Goal: Information Seeking & Learning: Learn about a topic

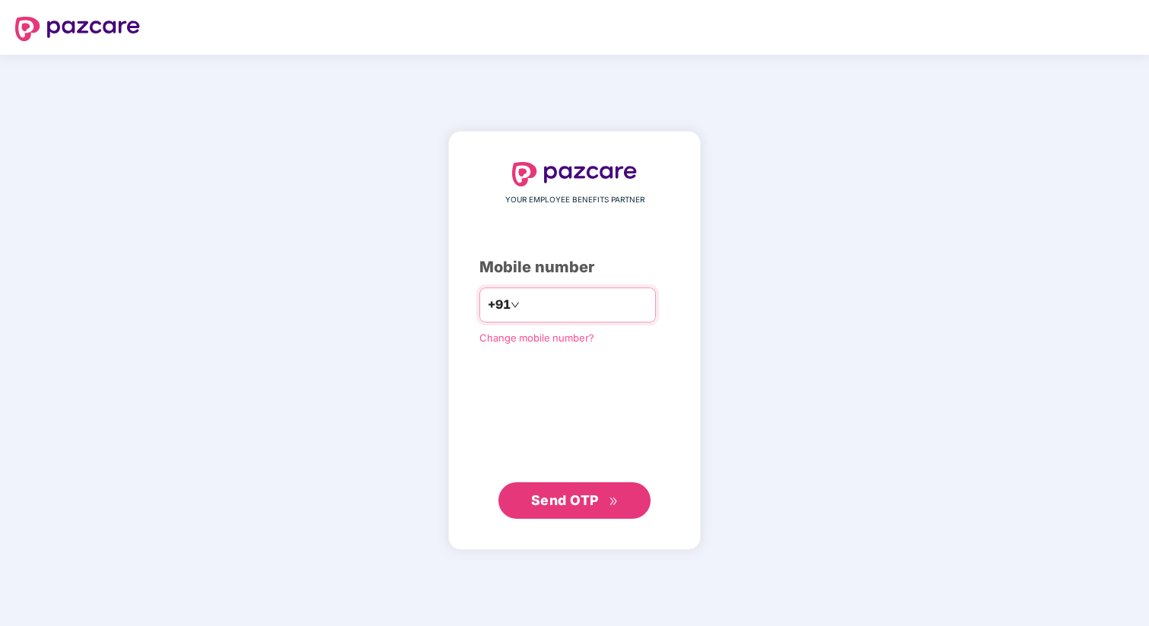
click at [571, 308] on input "number" at bounding box center [585, 305] width 125 height 24
type input "**********"
click at [539, 506] on span "Send OTP" at bounding box center [565, 500] width 68 height 16
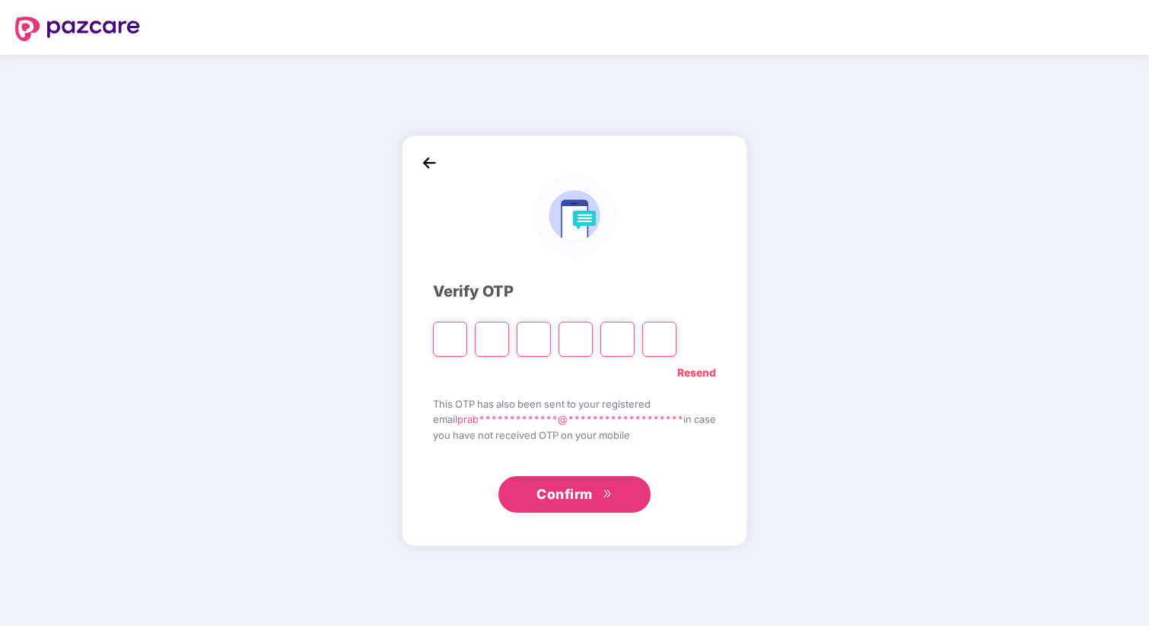
type input "*"
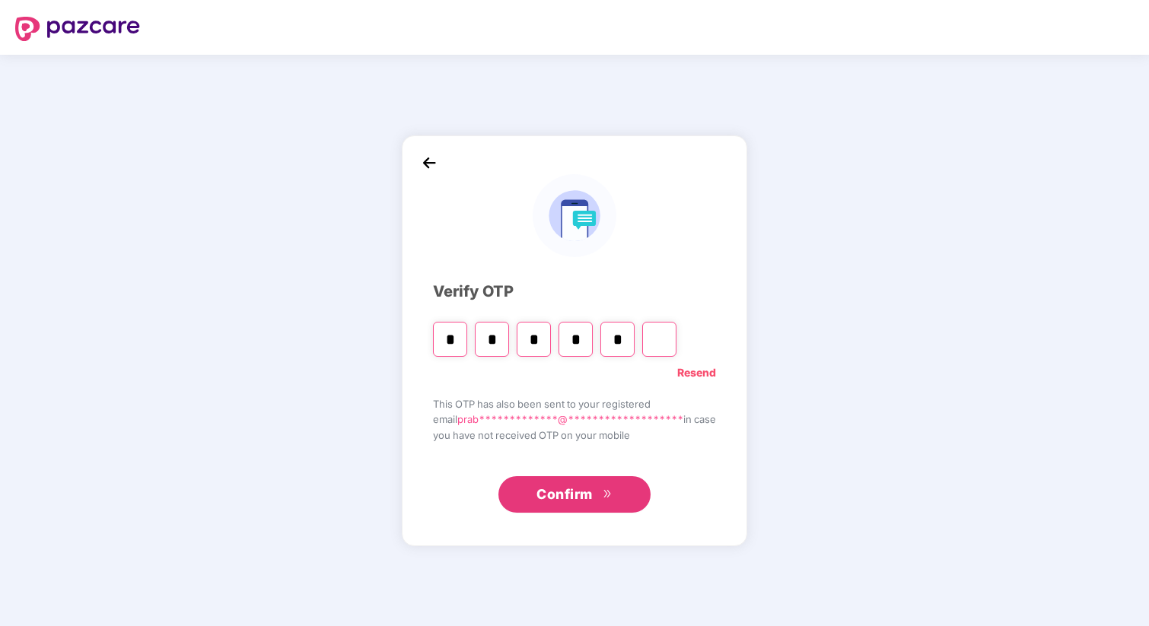
type input "*"
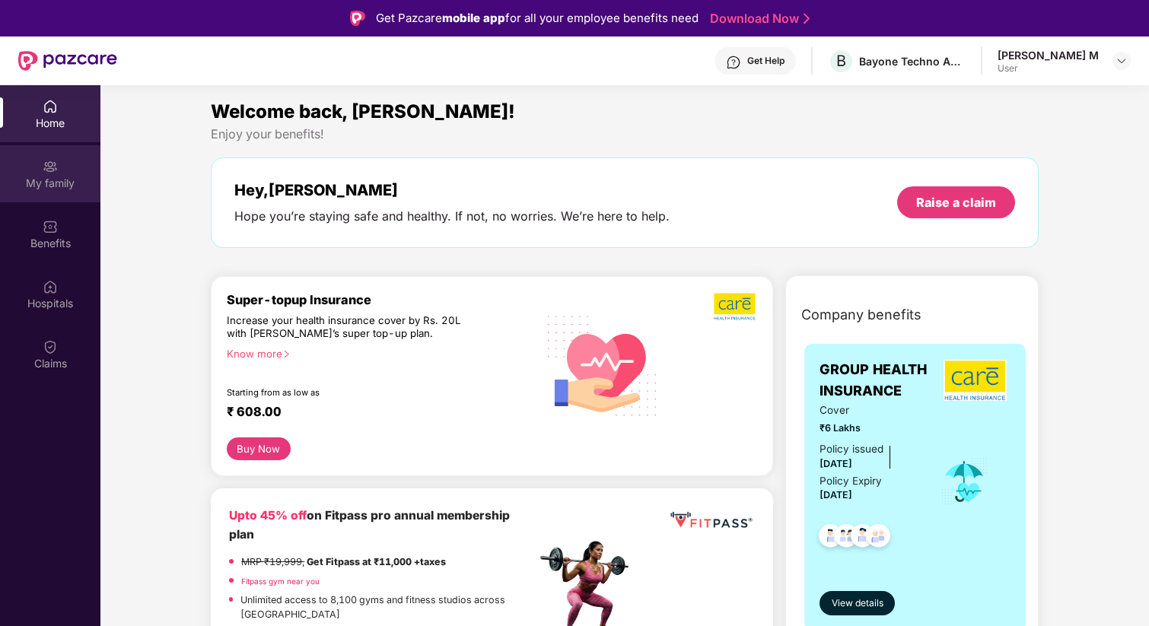
click at [27, 182] on div "My family" at bounding box center [50, 183] width 100 height 15
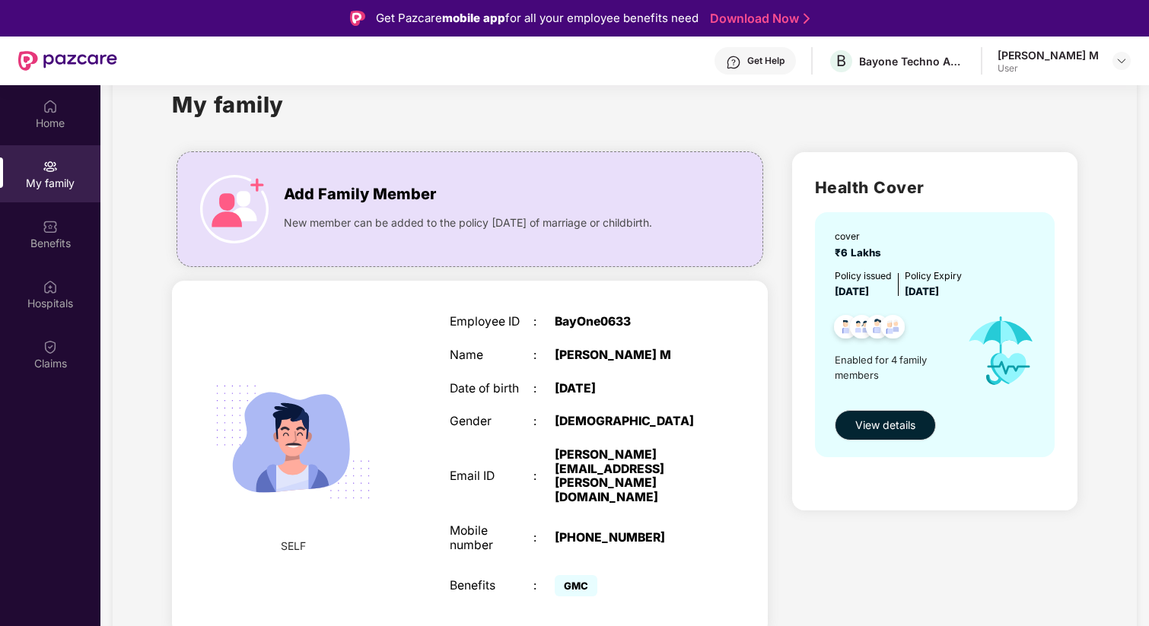
scroll to position [33, 0]
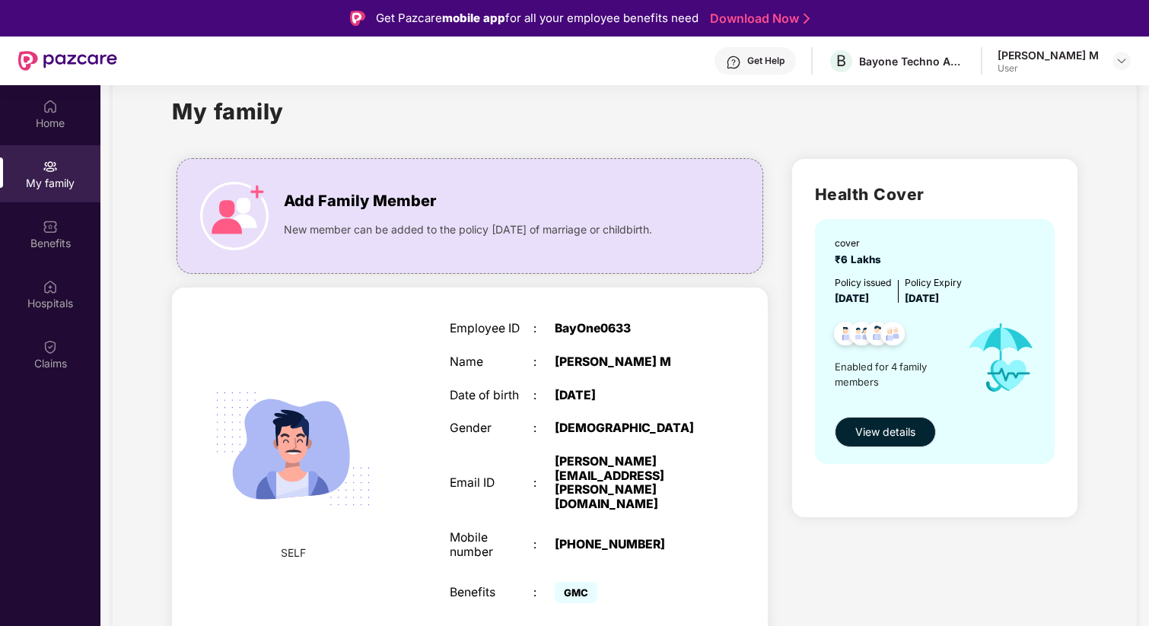
click at [887, 436] on span "View details" at bounding box center [886, 432] width 60 height 17
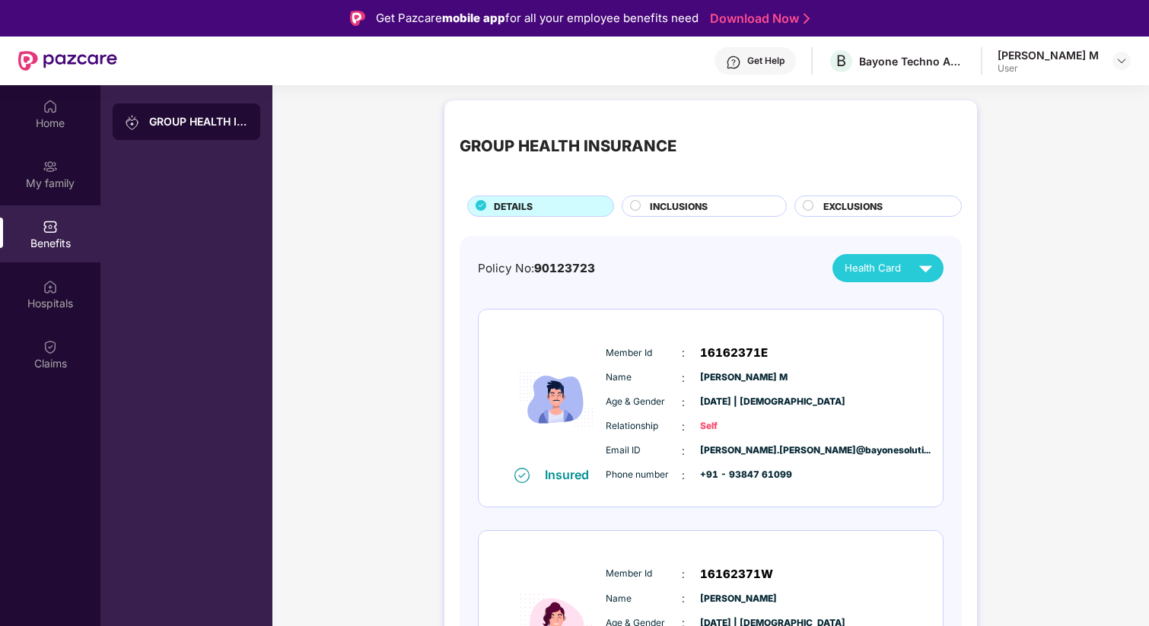
click at [689, 208] on span "INCLUSIONS" at bounding box center [679, 206] width 58 height 14
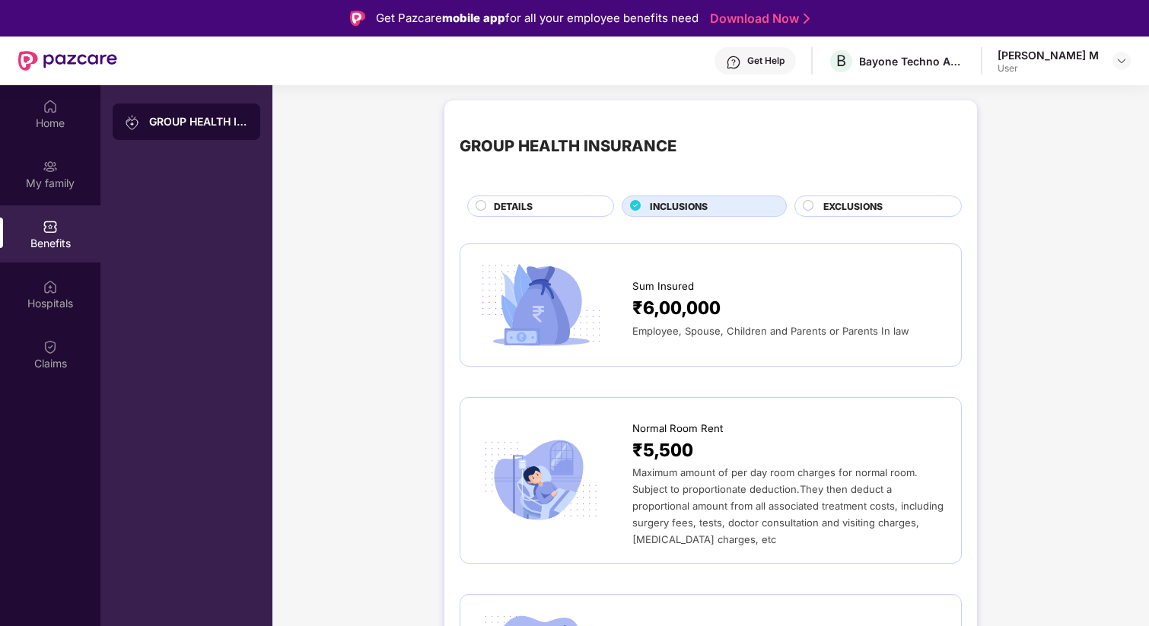
click at [862, 204] on span "EXCLUSIONS" at bounding box center [853, 206] width 59 height 14
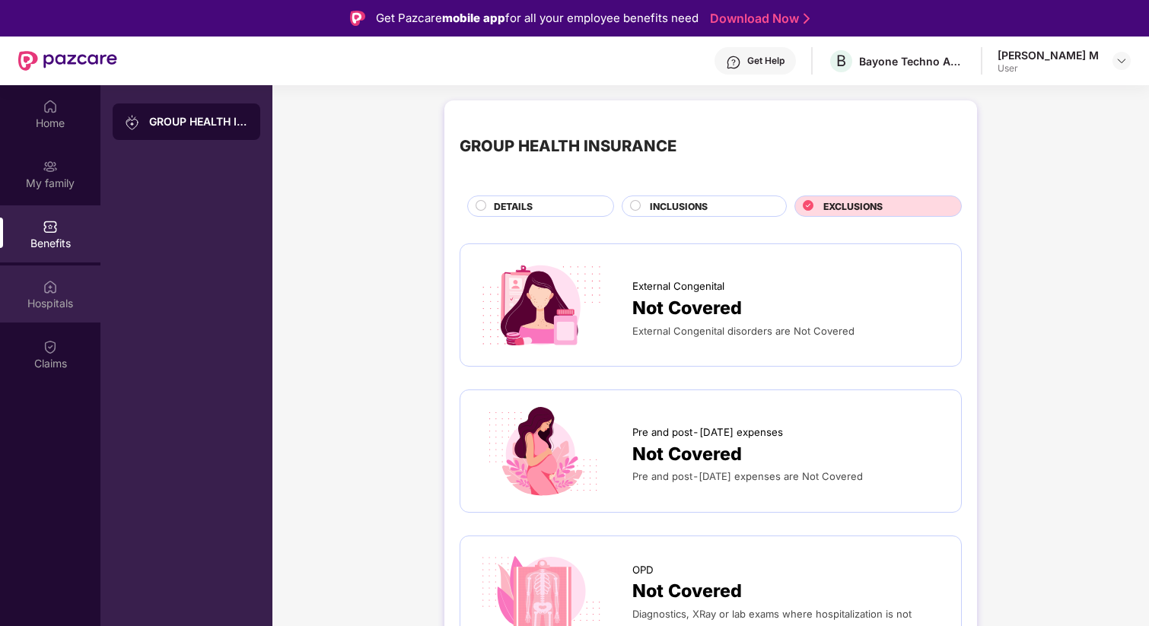
click at [56, 299] on div "Hospitals" at bounding box center [50, 303] width 100 height 15
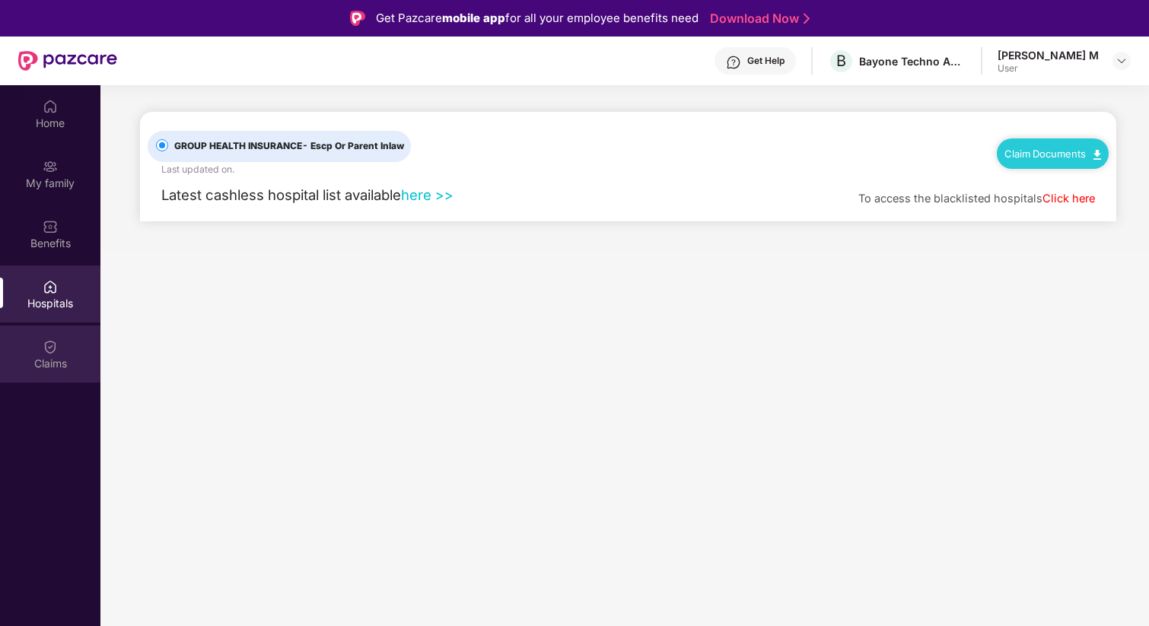
click at [65, 352] on div "Claims" at bounding box center [50, 354] width 100 height 57
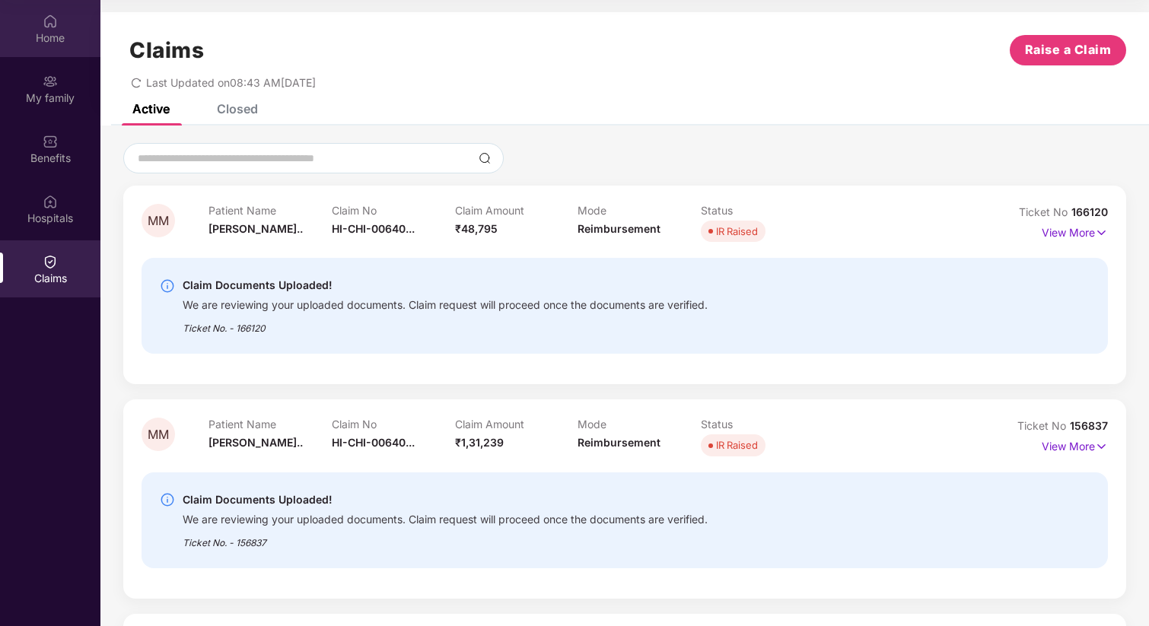
click at [66, 44] on div "Home" at bounding box center [50, 37] width 100 height 15
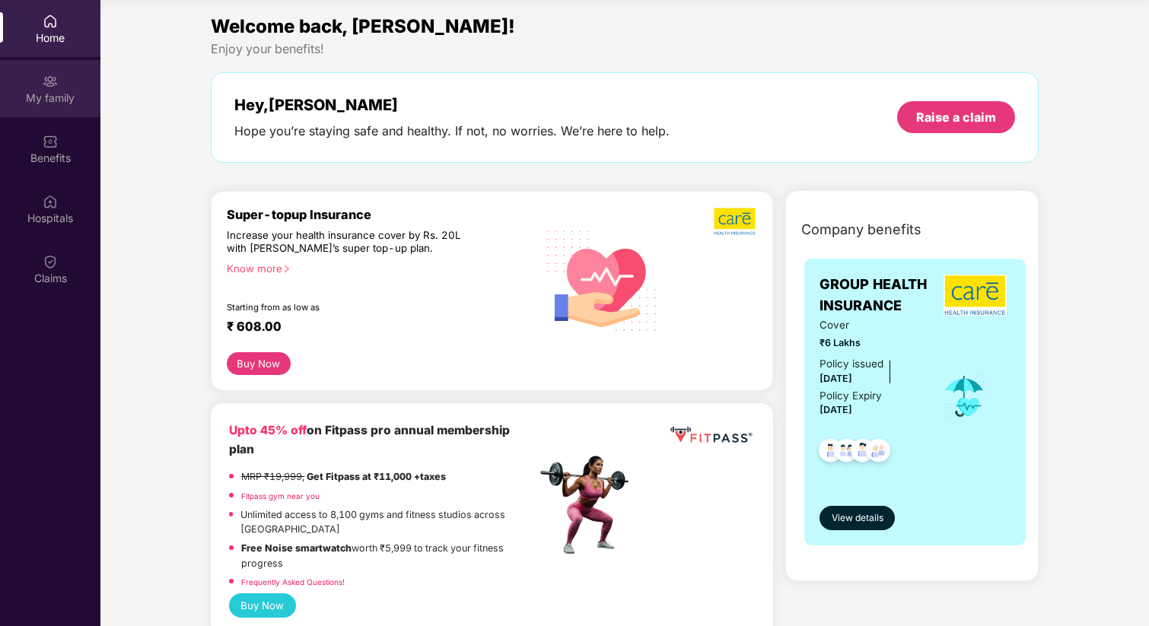
click at [58, 85] on div "My family" at bounding box center [50, 88] width 100 height 57
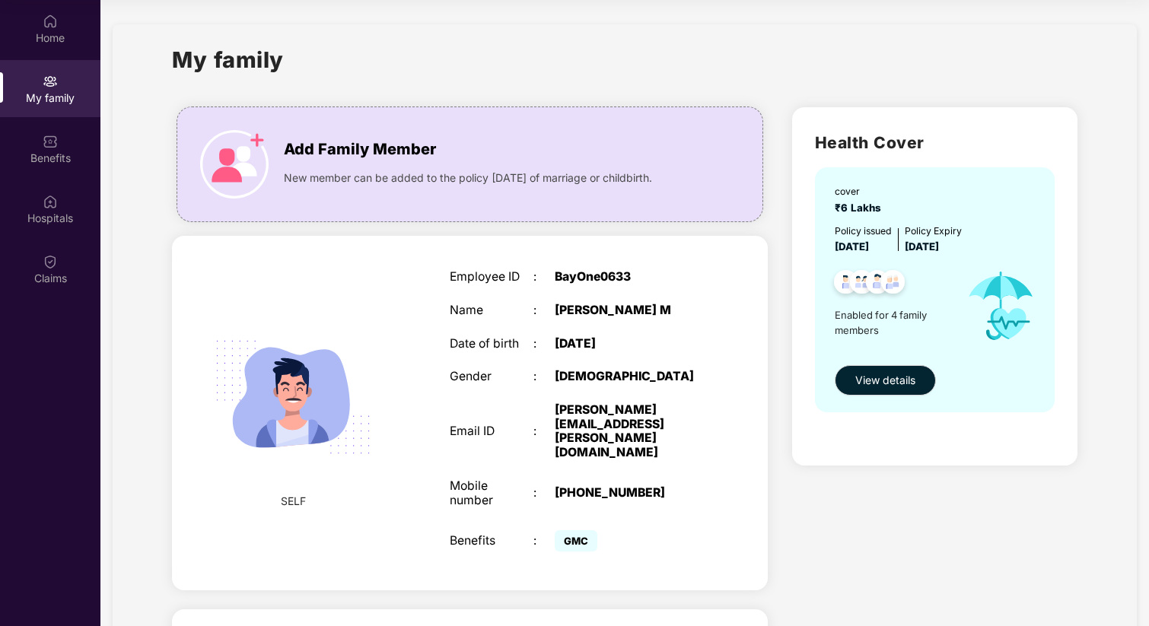
click at [939, 247] on span "[DATE]" at bounding box center [922, 247] width 34 height 12
click at [930, 247] on span "[DATE]" at bounding box center [922, 247] width 34 height 12
click at [939, 250] on span "[DATE]" at bounding box center [922, 247] width 34 height 12
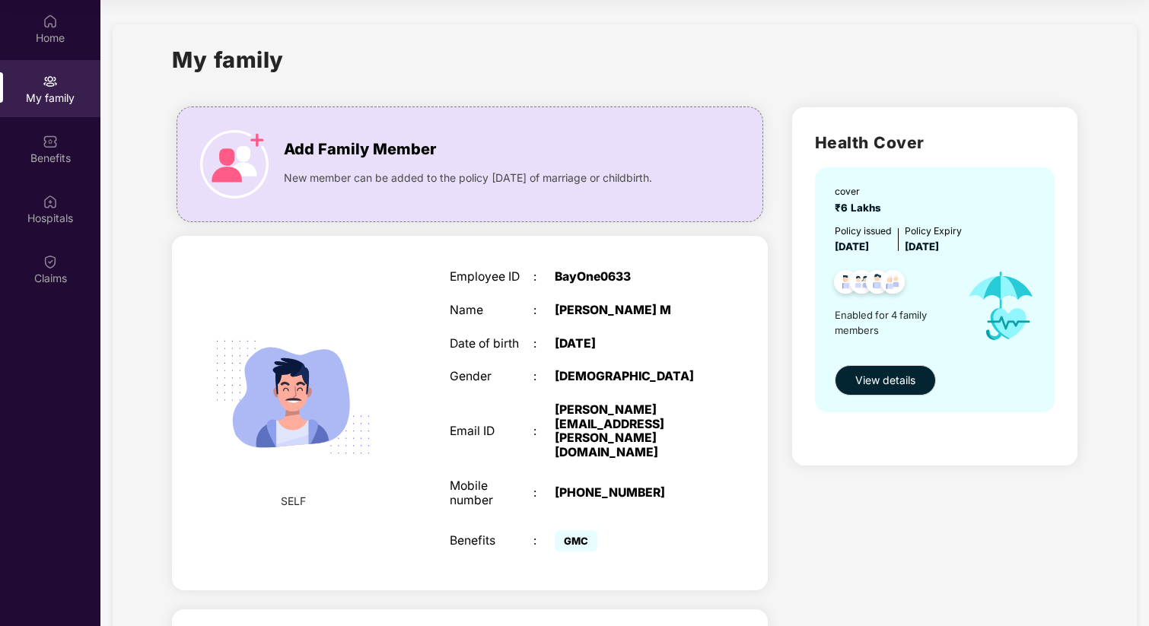
click at [939, 250] on span "[DATE]" at bounding box center [922, 247] width 34 height 12
click at [46, 41] on div "Home" at bounding box center [50, 37] width 100 height 15
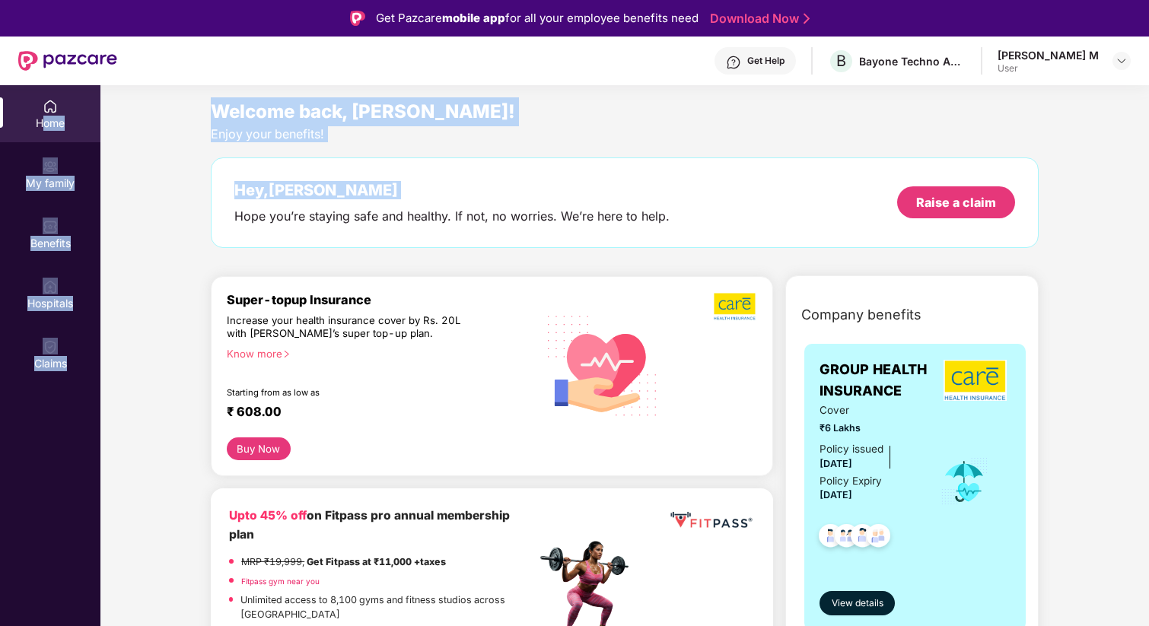
drag, startPoint x: 46, startPoint y: 41, endPoint x: 490, endPoint y: 208, distance: 474.7
click at [491, 208] on div "Home My family Benefits Hospitals Claims Welcome back, [GEOGRAPHIC_DATA]! Enjoy…" at bounding box center [574, 398] width 1149 height 626
click at [570, 159] on div "Hey, Prabhuram Hope you’re staying safe and healthy. If not, no worries. We’re …" at bounding box center [625, 203] width 828 height 91
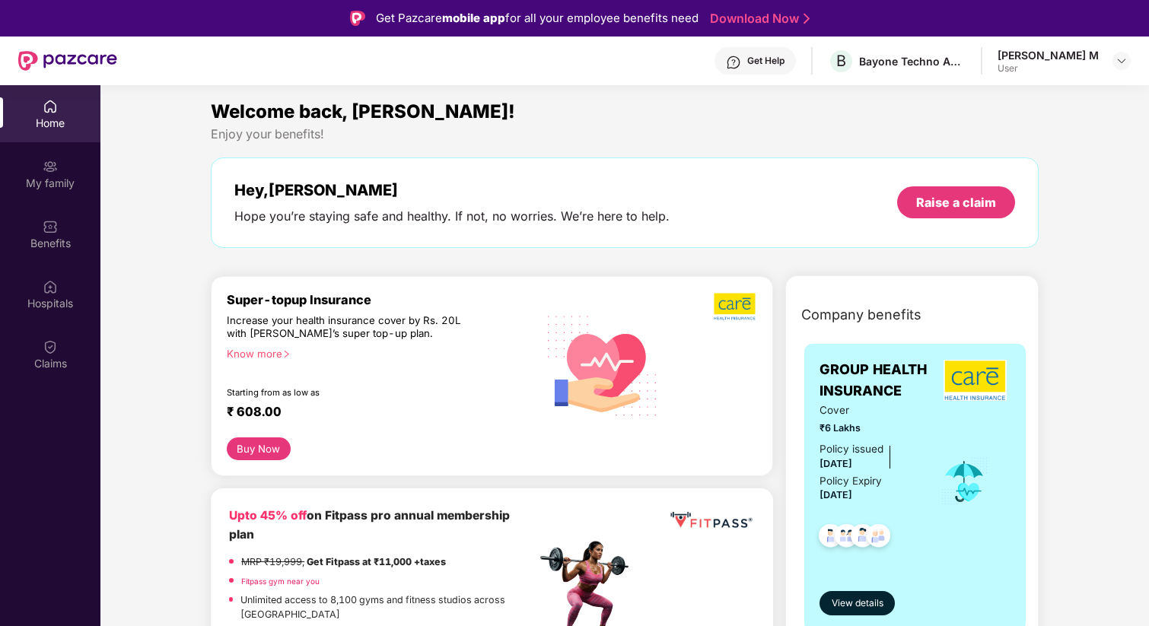
click at [1018, 59] on div "[PERSON_NAME] M" at bounding box center [1048, 55] width 101 height 14
click at [1120, 61] on img at bounding box center [1122, 61] width 12 height 12
click at [770, 151] on div "Welcome back, [PERSON_NAME]! Enjoy your benefits! Hey, [PERSON_NAME] you’re sta…" at bounding box center [625, 180] width 840 height 166
click at [64, 174] on div "My family" at bounding box center [50, 173] width 100 height 57
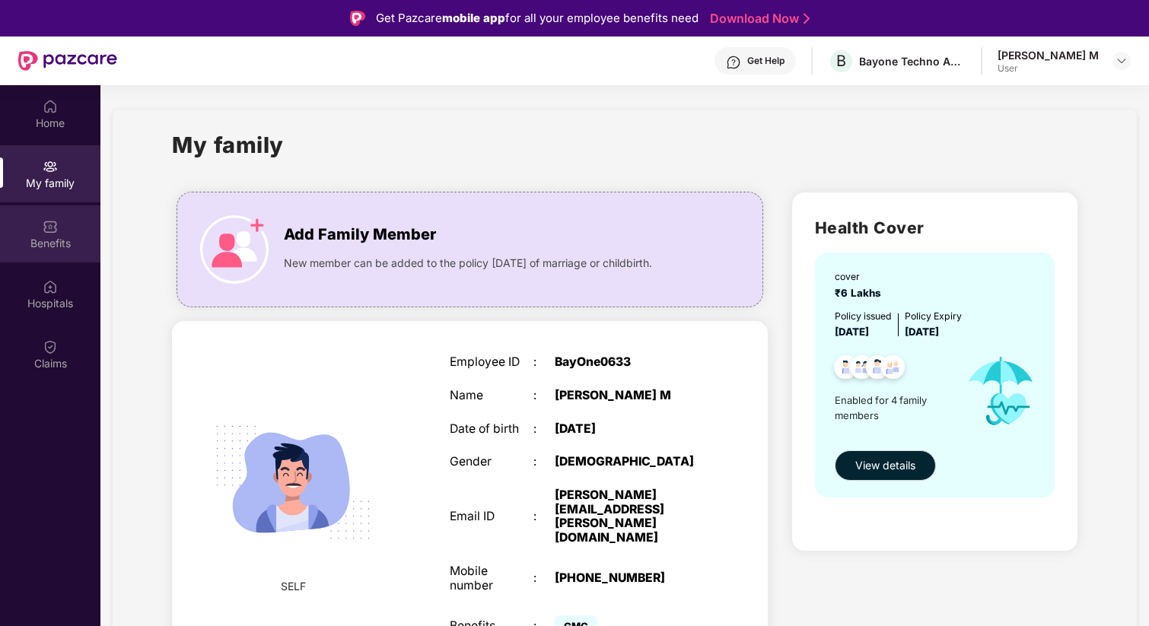
click at [44, 240] on div "Benefits" at bounding box center [50, 243] width 100 height 15
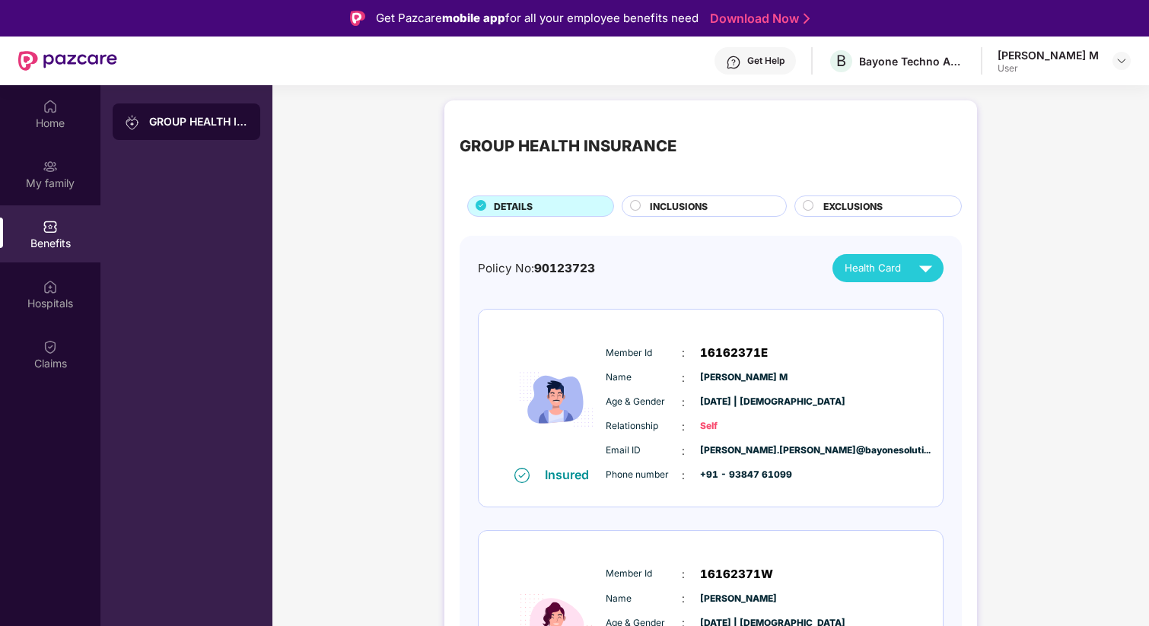
click at [837, 201] on span "EXCLUSIONS" at bounding box center [853, 206] width 59 height 14
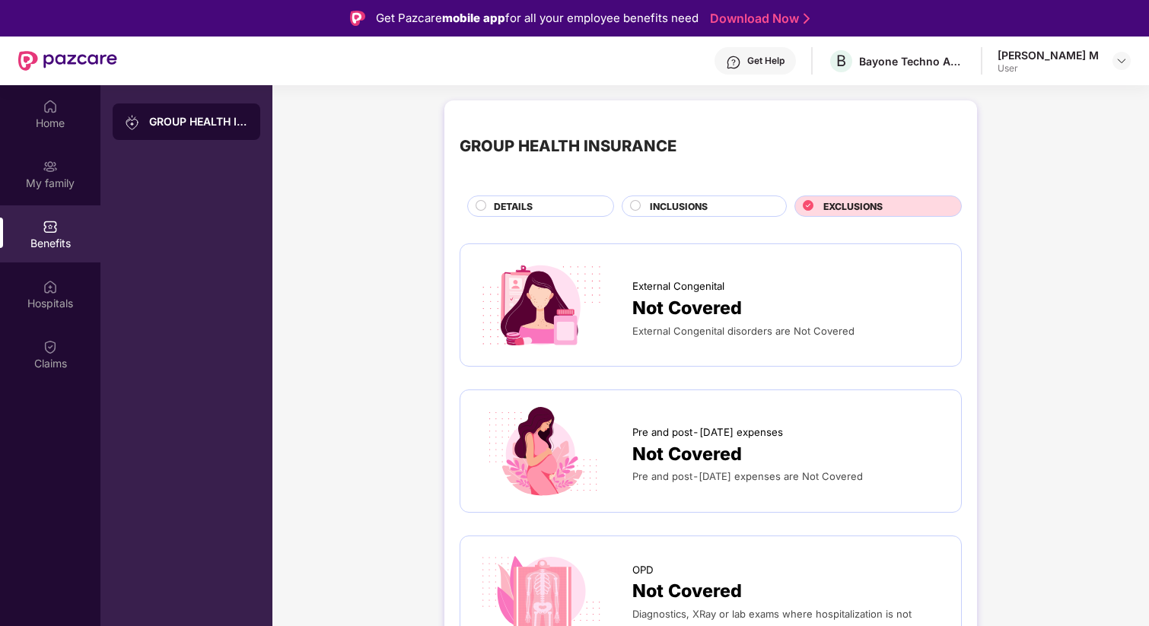
click at [727, 207] on div "INCLUSIONS" at bounding box center [710, 207] width 136 height 17
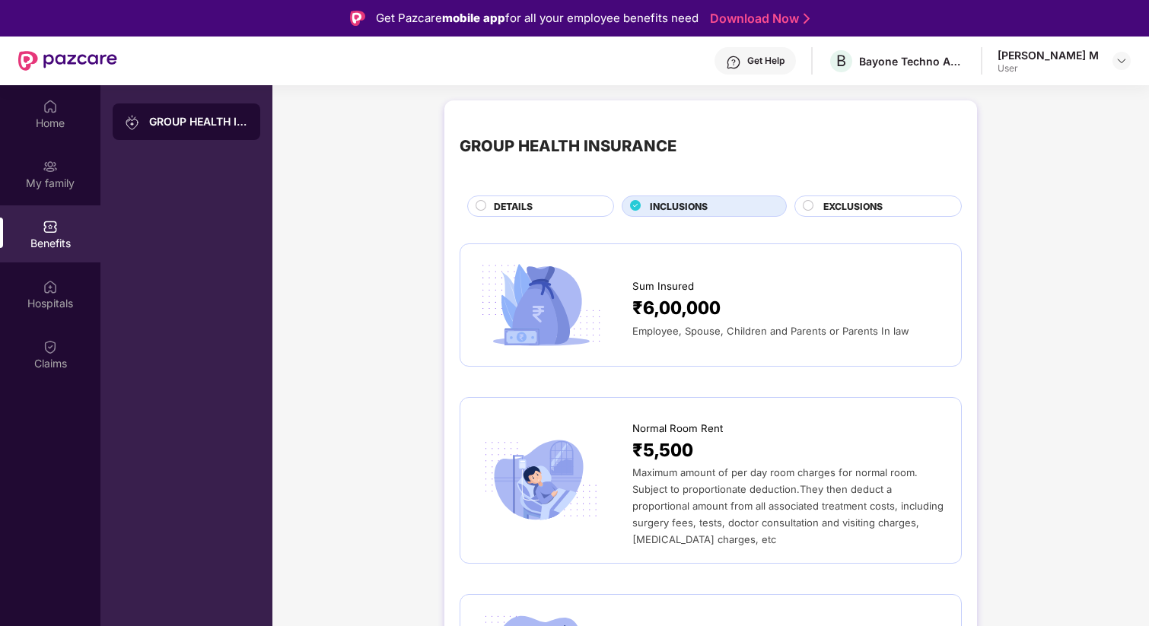
click at [545, 201] on div "DETAILS" at bounding box center [545, 207] width 119 height 17
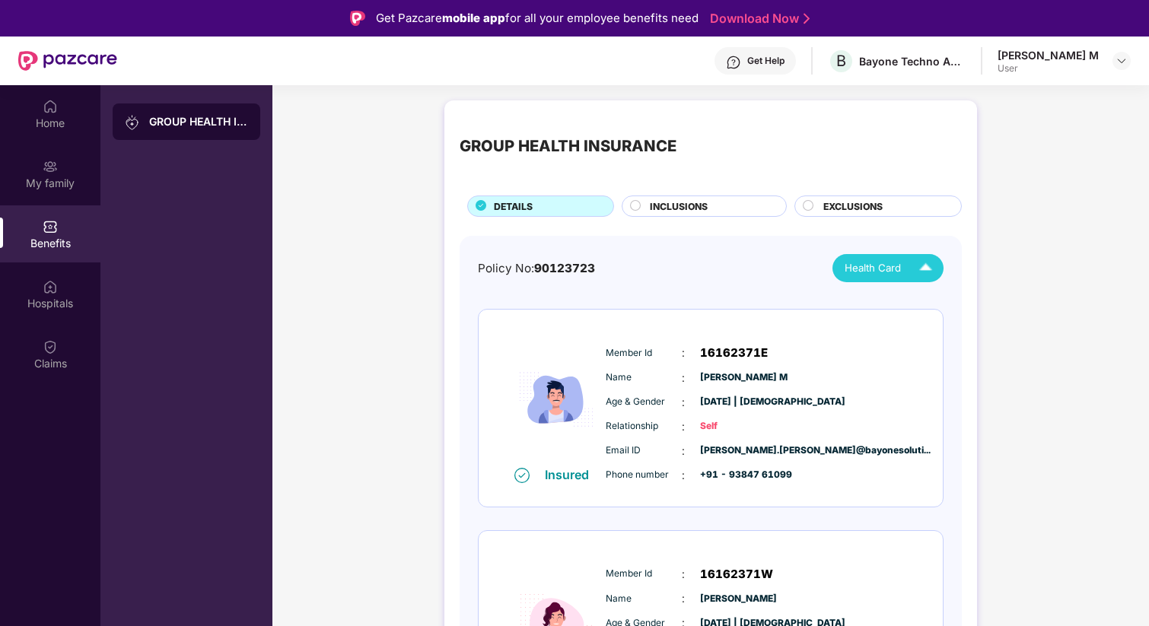
click at [915, 272] on img at bounding box center [926, 268] width 27 height 27
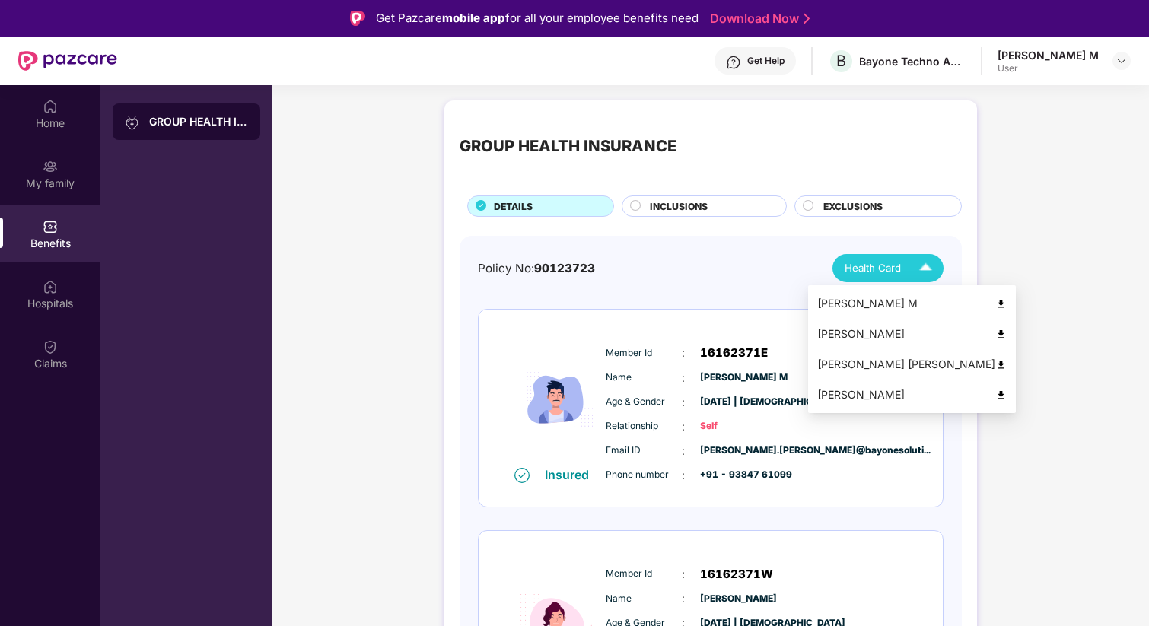
click at [695, 273] on div "Policy No: 90123723 Health Card" at bounding box center [711, 268] width 466 height 28
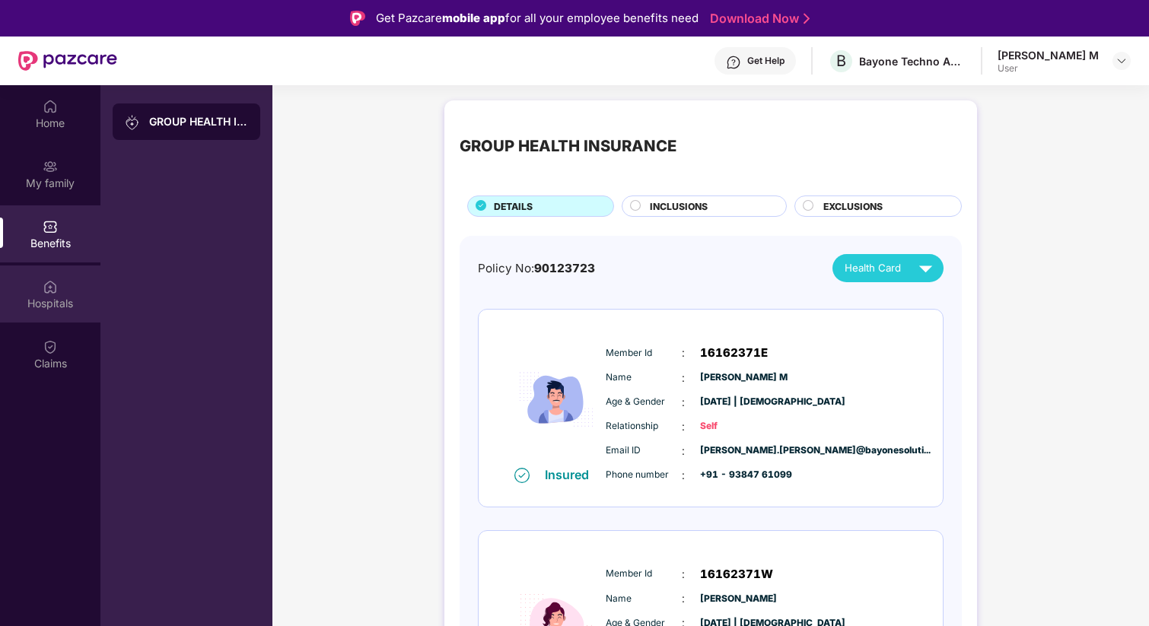
click at [31, 295] on div "Hospitals" at bounding box center [50, 294] width 100 height 57
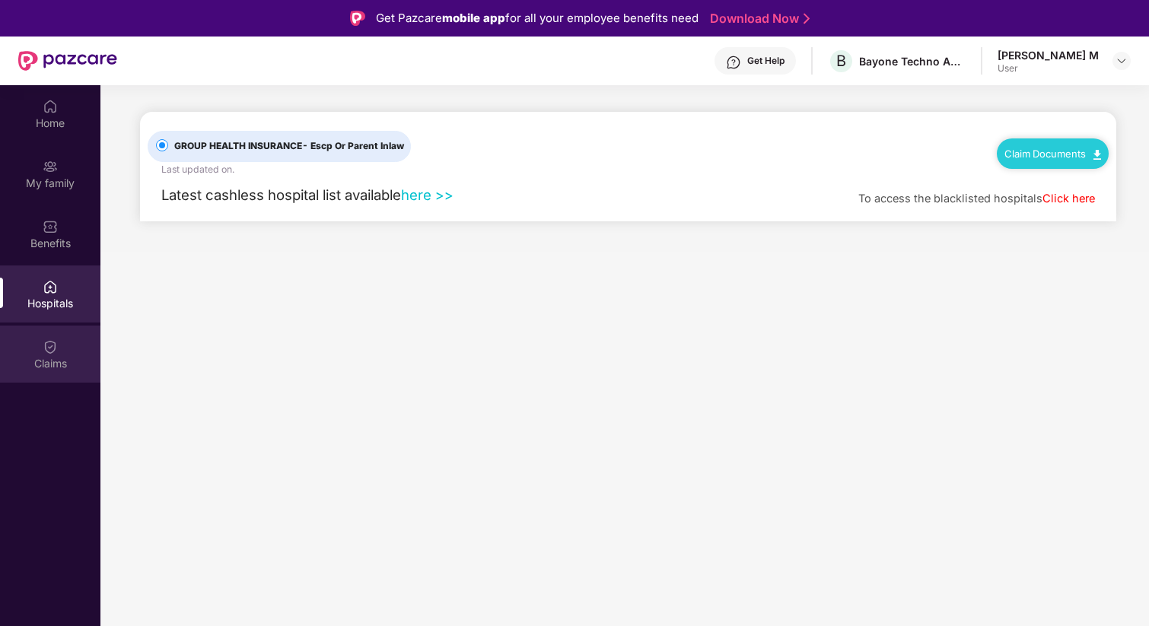
click at [40, 371] on div "Claims" at bounding box center [50, 363] width 100 height 15
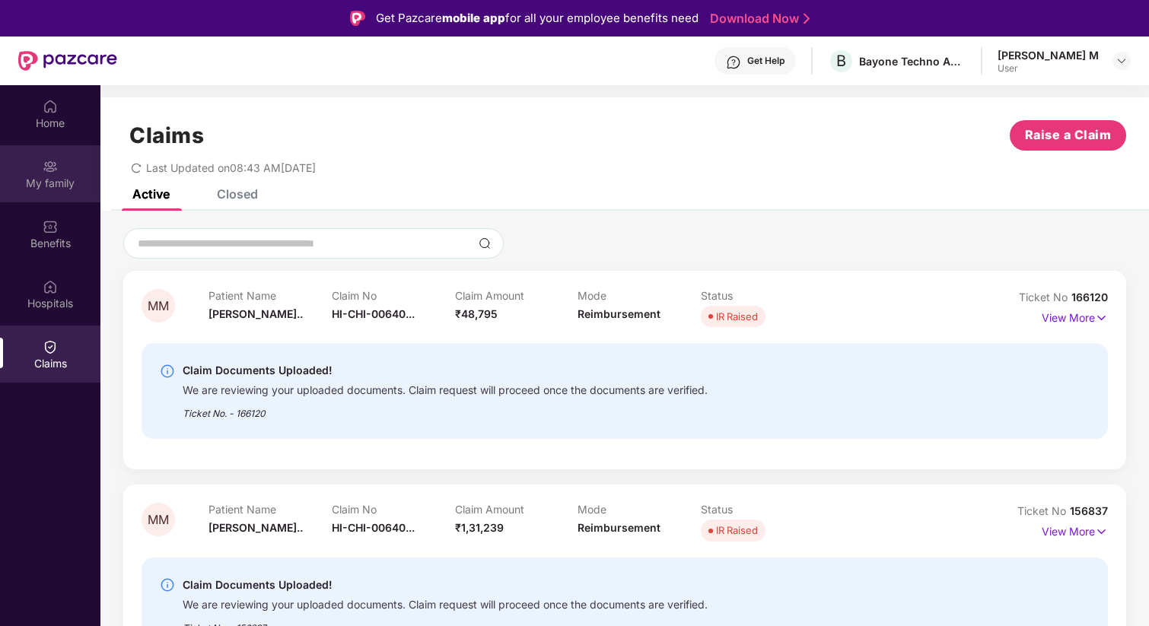
click at [44, 167] on img at bounding box center [50, 166] width 15 height 15
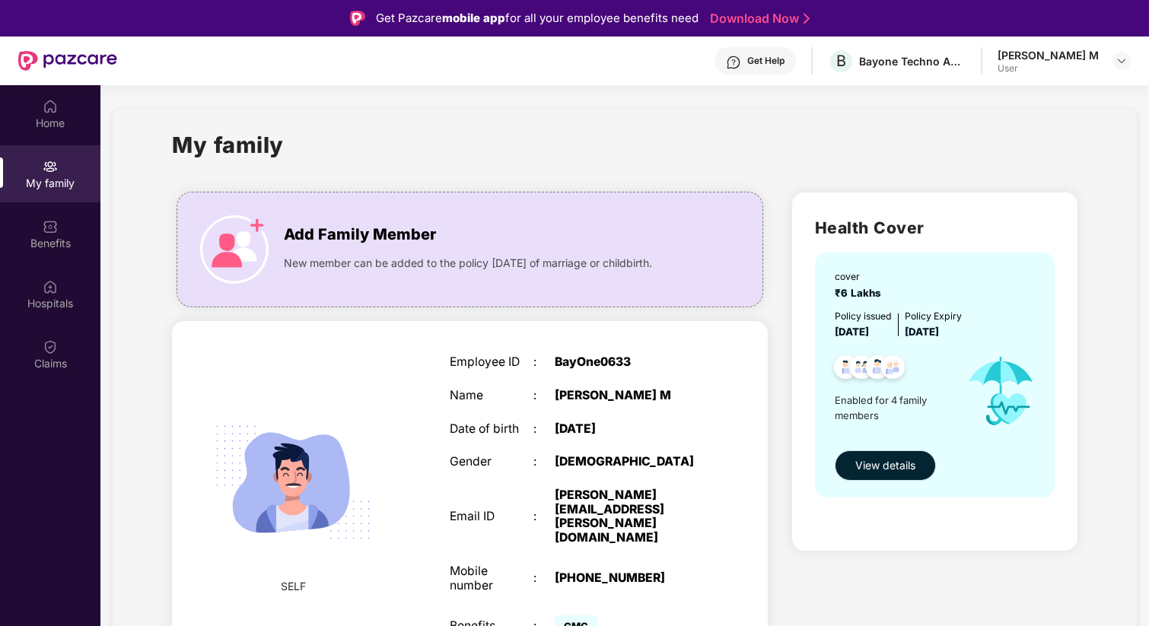
click at [874, 468] on span "View details" at bounding box center [886, 465] width 60 height 17
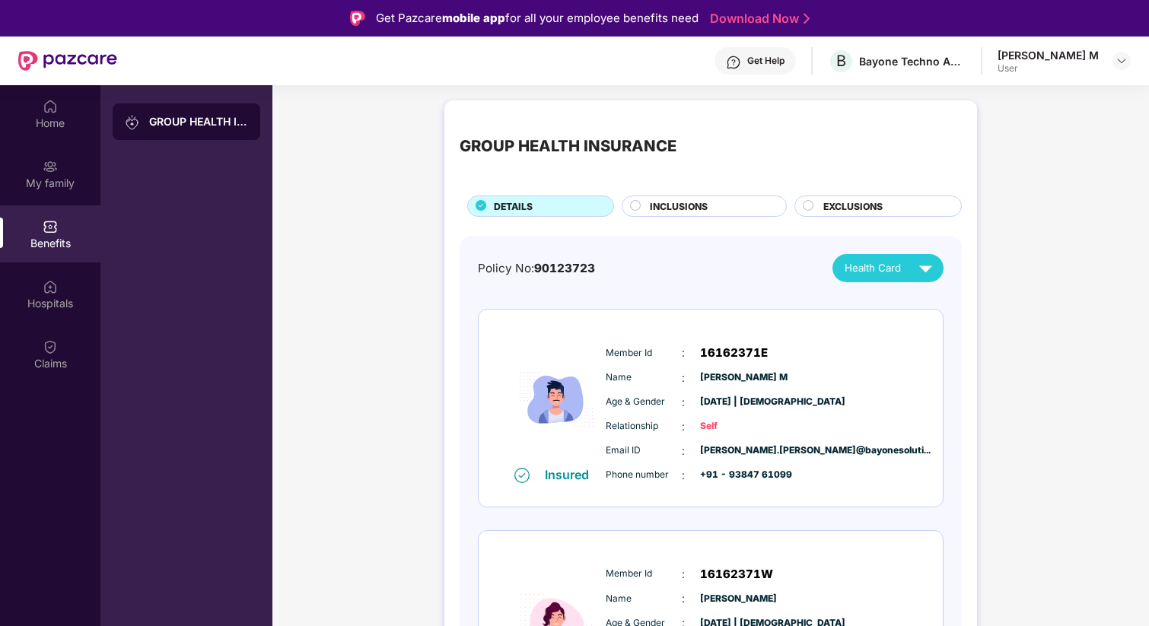
click at [693, 202] on span "INCLUSIONS" at bounding box center [679, 206] width 58 height 14
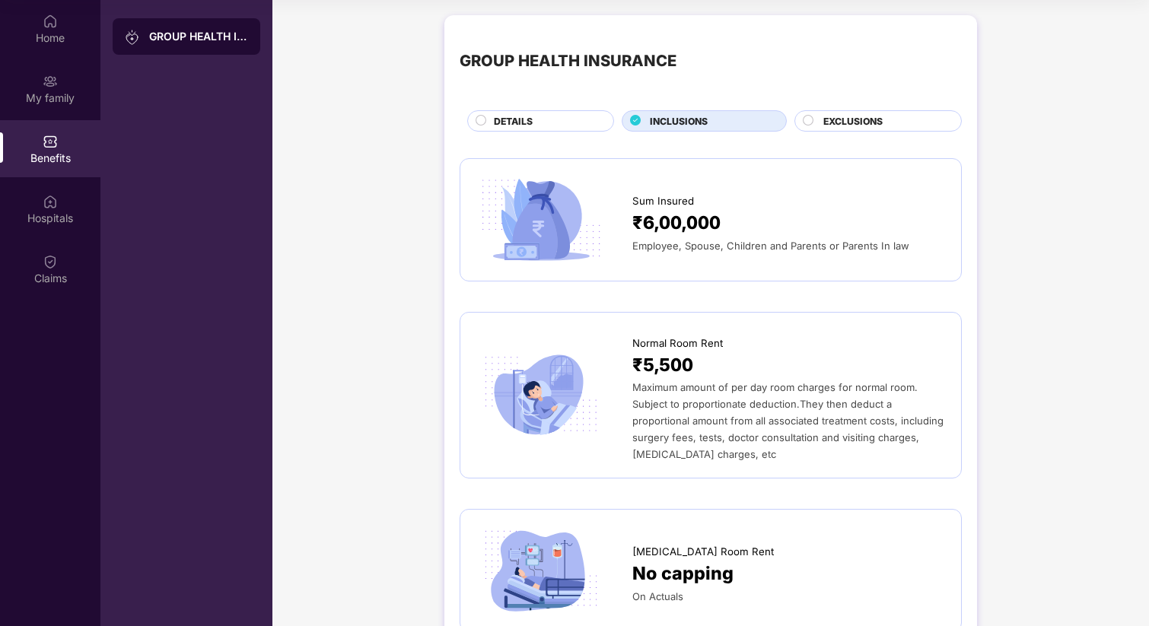
click at [840, 123] on span "EXCLUSIONS" at bounding box center [853, 121] width 59 height 14
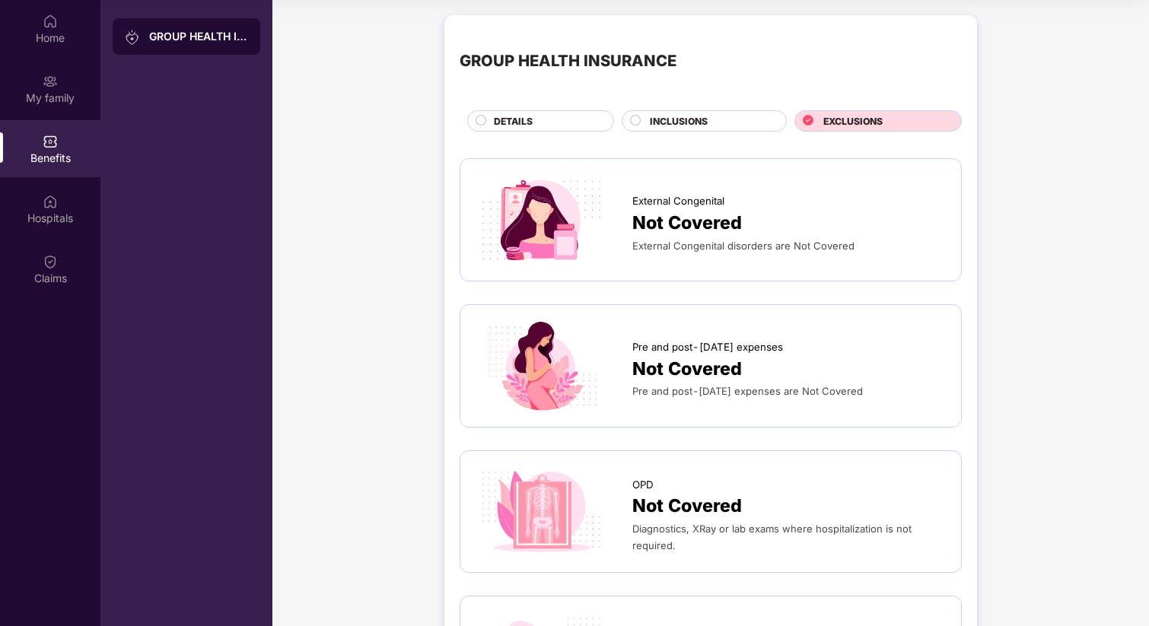
click at [570, 124] on div "DETAILS" at bounding box center [545, 122] width 119 height 17
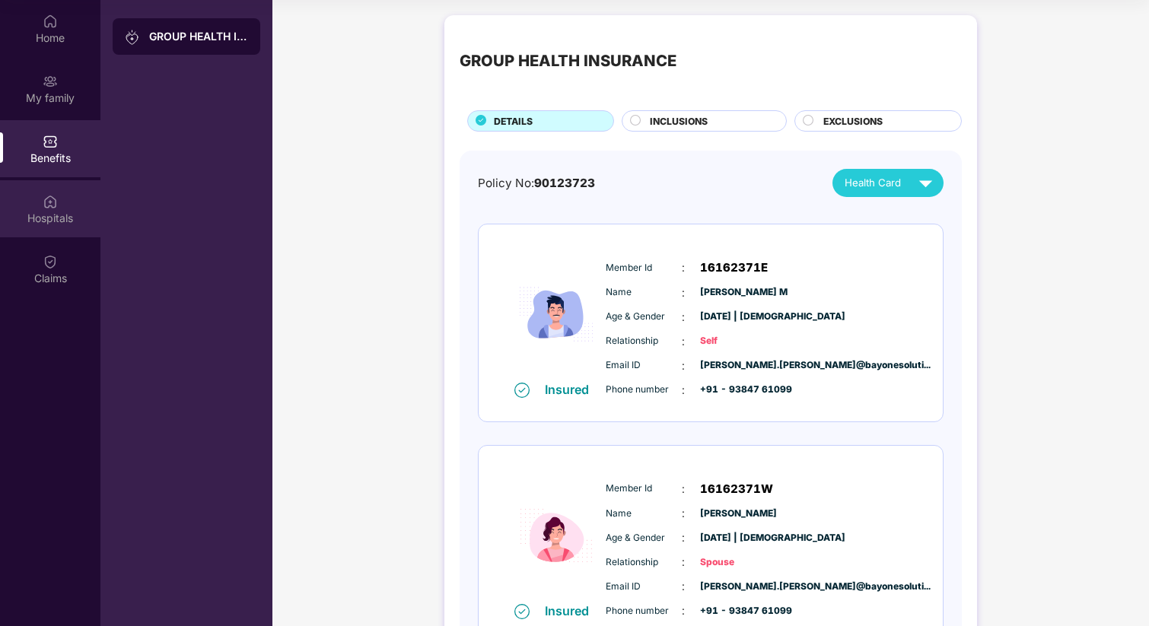
click at [59, 203] on div "Hospitals" at bounding box center [50, 208] width 100 height 57
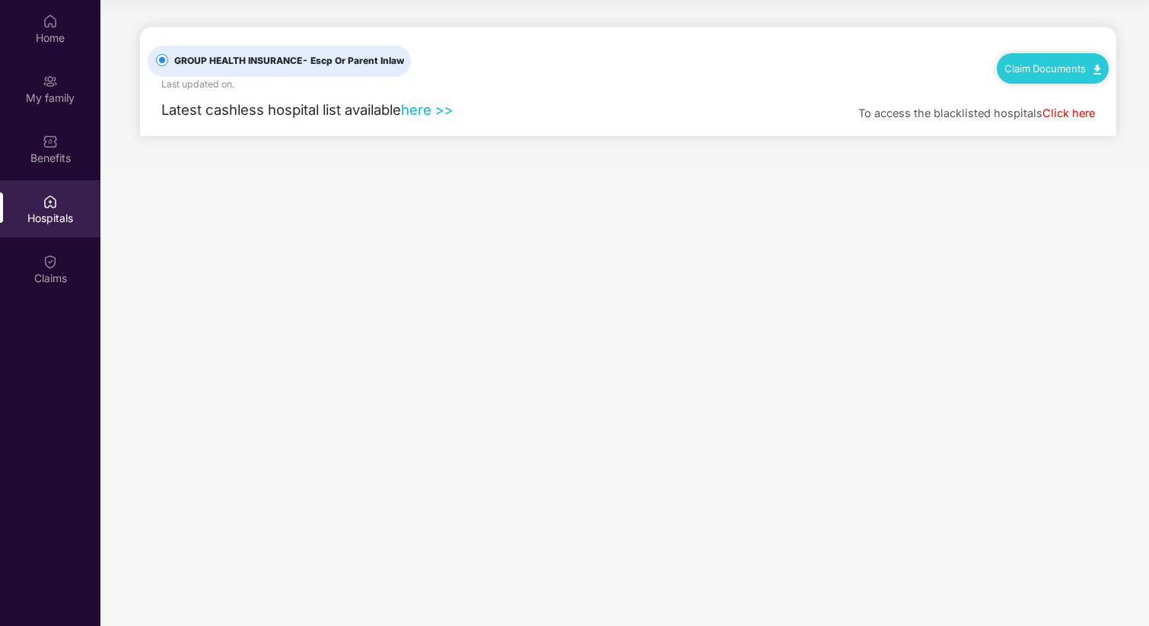
click at [432, 108] on link "here >>" at bounding box center [427, 109] width 53 height 17
click at [46, 28] on img at bounding box center [50, 21] width 15 height 15
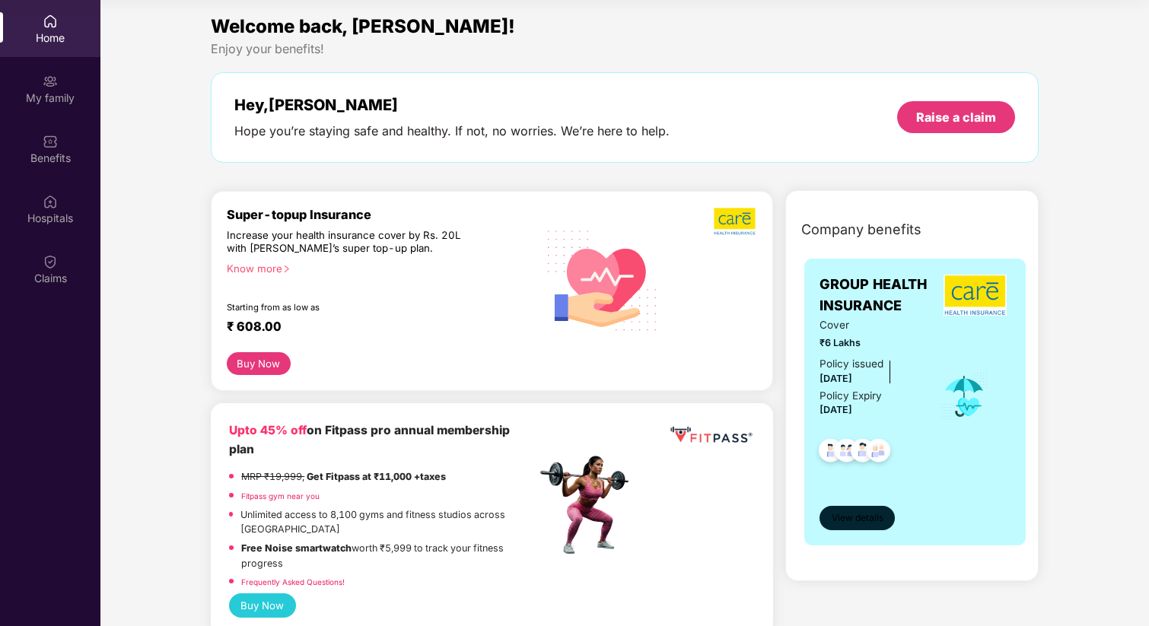
click at [862, 512] on span "View details" at bounding box center [858, 518] width 52 height 14
